Goal: Information Seeking & Learning: Find specific fact

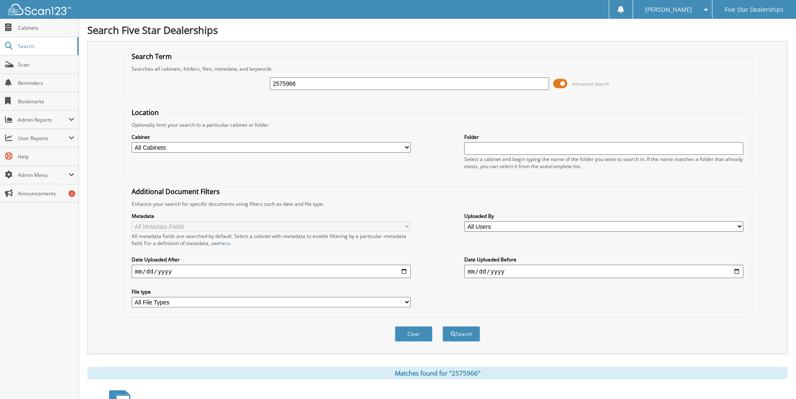
drag, startPoint x: 317, startPoint y: 77, endPoint x: 199, endPoint y: 76, distance: 117.5
click at [227, 75] on div "2575966 Advanced Search" at bounding box center [437, 83] width 620 height 23
type input "2415918"
click at [443, 326] on button "Search" at bounding box center [462, 333] width 38 height 15
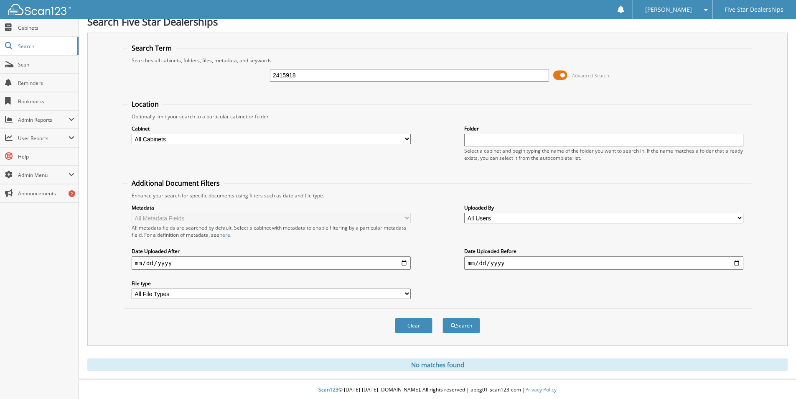
scroll to position [10, 0]
type input "2515918"
click at [443, 316] on button "Search" at bounding box center [462, 323] width 38 height 15
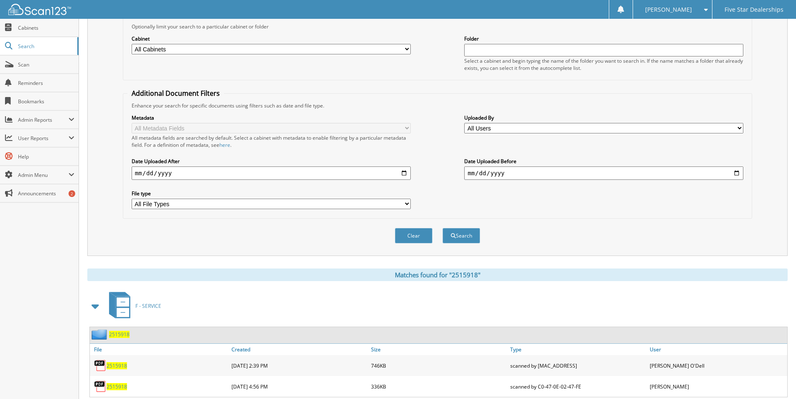
scroll to position [122, 0]
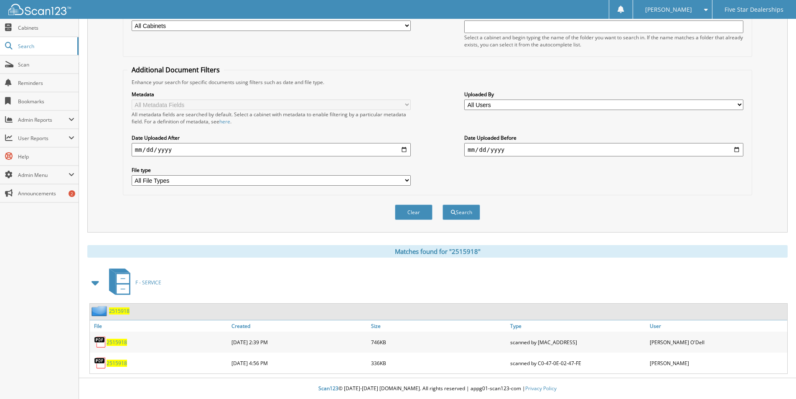
click at [117, 362] on span "2515918" at bounding box center [117, 363] width 20 height 7
click at [115, 343] on span "2515918" at bounding box center [117, 342] width 20 height 7
click at [116, 342] on span "2515918" at bounding box center [117, 342] width 20 height 7
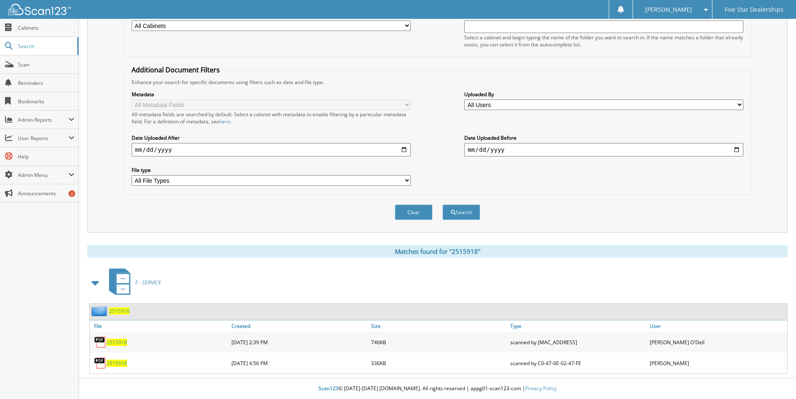
click at [118, 339] on link "2515918" at bounding box center [117, 342] width 20 height 7
click at [116, 339] on span "2515918" at bounding box center [117, 342] width 20 height 7
click at [111, 342] on span "2515918" at bounding box center [117, 342] width 20 height 7
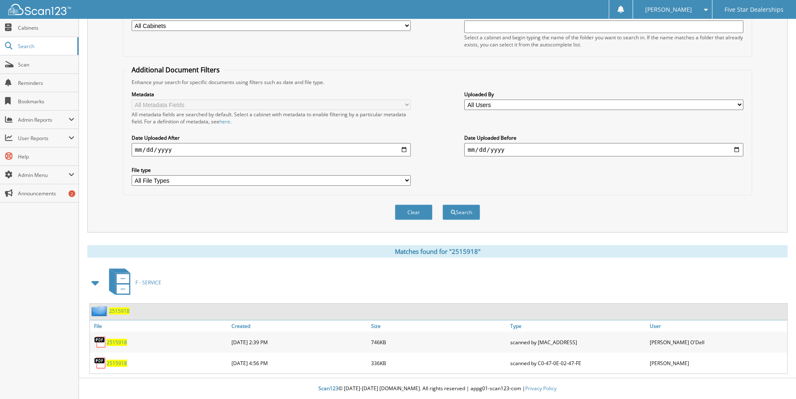
click at [118, 342] on span "2515918" at bounding box center [117, 342] width 20 height 7
click at [122, 309] on span "2515918" at bounding box center [119, 310] width 20 height 7
